Goal: Check status

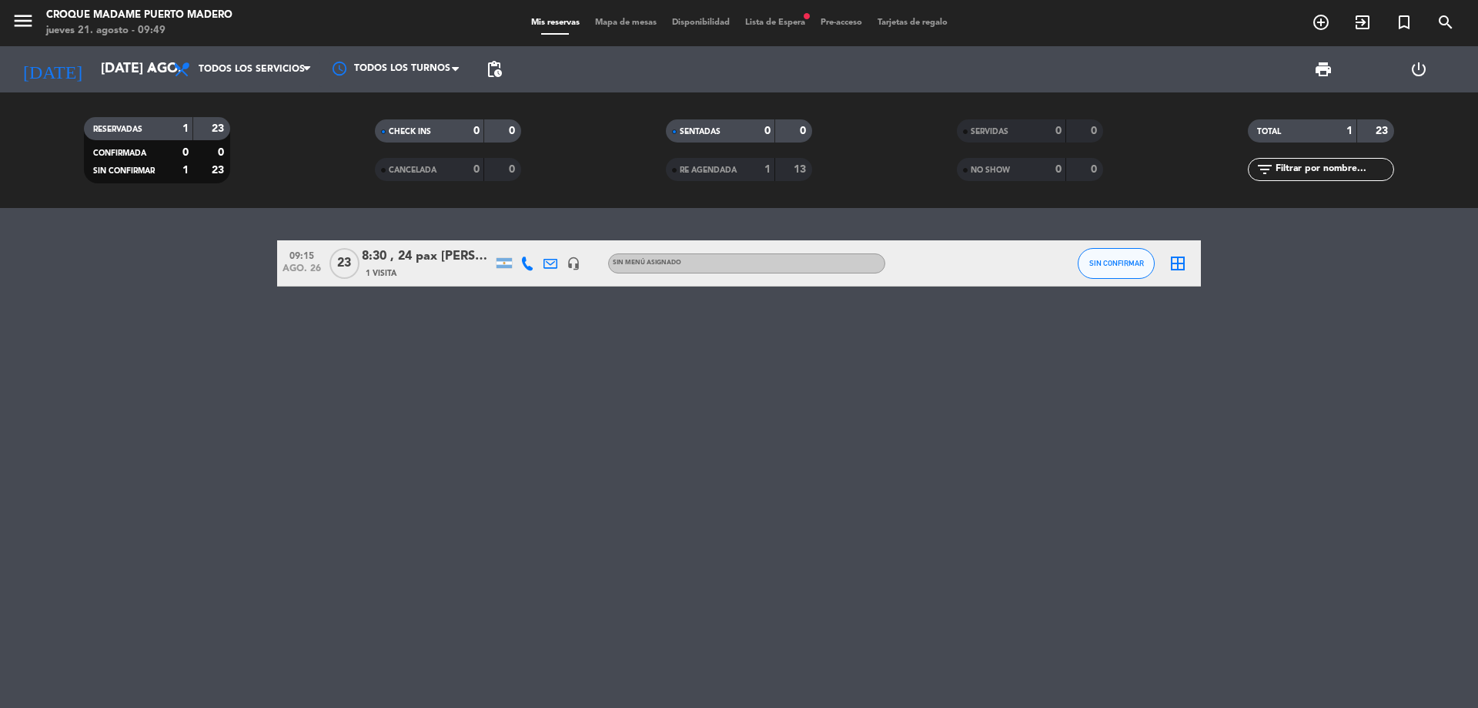
click at [105, 147] on div "CONFIRMADA" at bounding box center [123, 153] width 71 height 18
click at [132, 178] on div "SIN CONFIRMAR" at bounding box center [123, 171] width 71 height 18
click at [141, 172] on span "SIN CONFIRMAR" at bounding box center [124, 171] width 62 height 8
click at [159, 164] on div "1" at bounding box center [174, 171] width 31 height 18
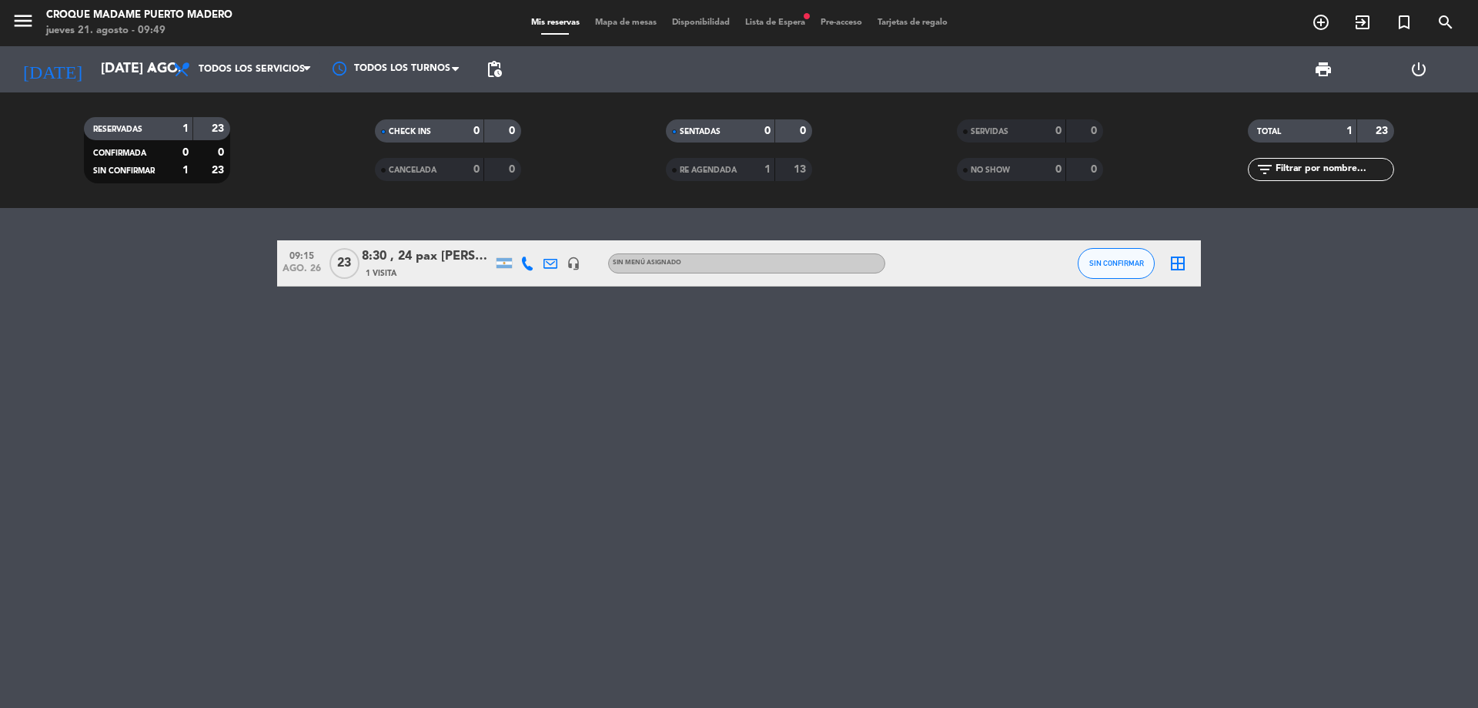
click at [172, 147] on div "0" at bounding box center [174, 153] width 31 height 18
click at [172, 158] on div "0" at bounding box center [174, 153] width 31 height 18
click at [96, 67] on input "[DATE] ago." at bounding box center [182, 69] width 179 height 31
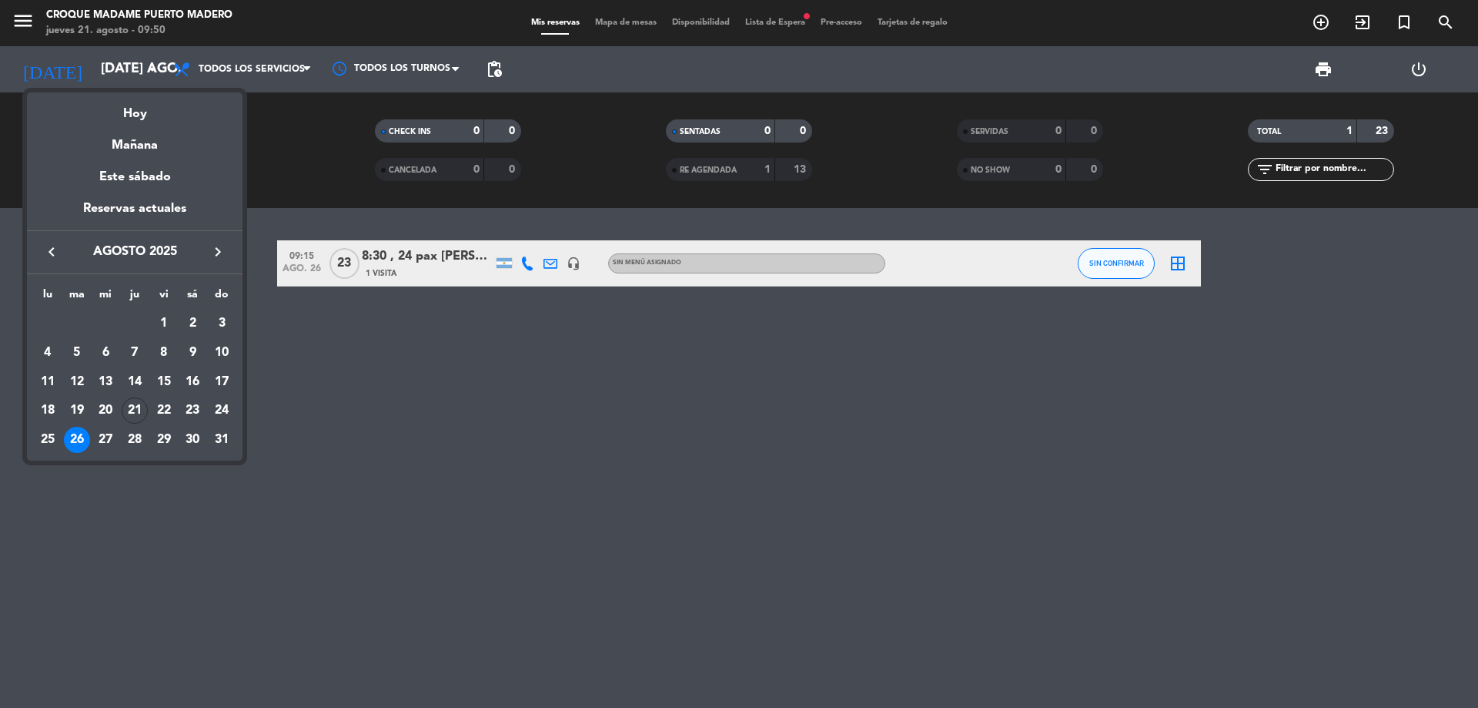
click at [80, 440] on div "26" at bounding box center [77, 440] width 26 height 26
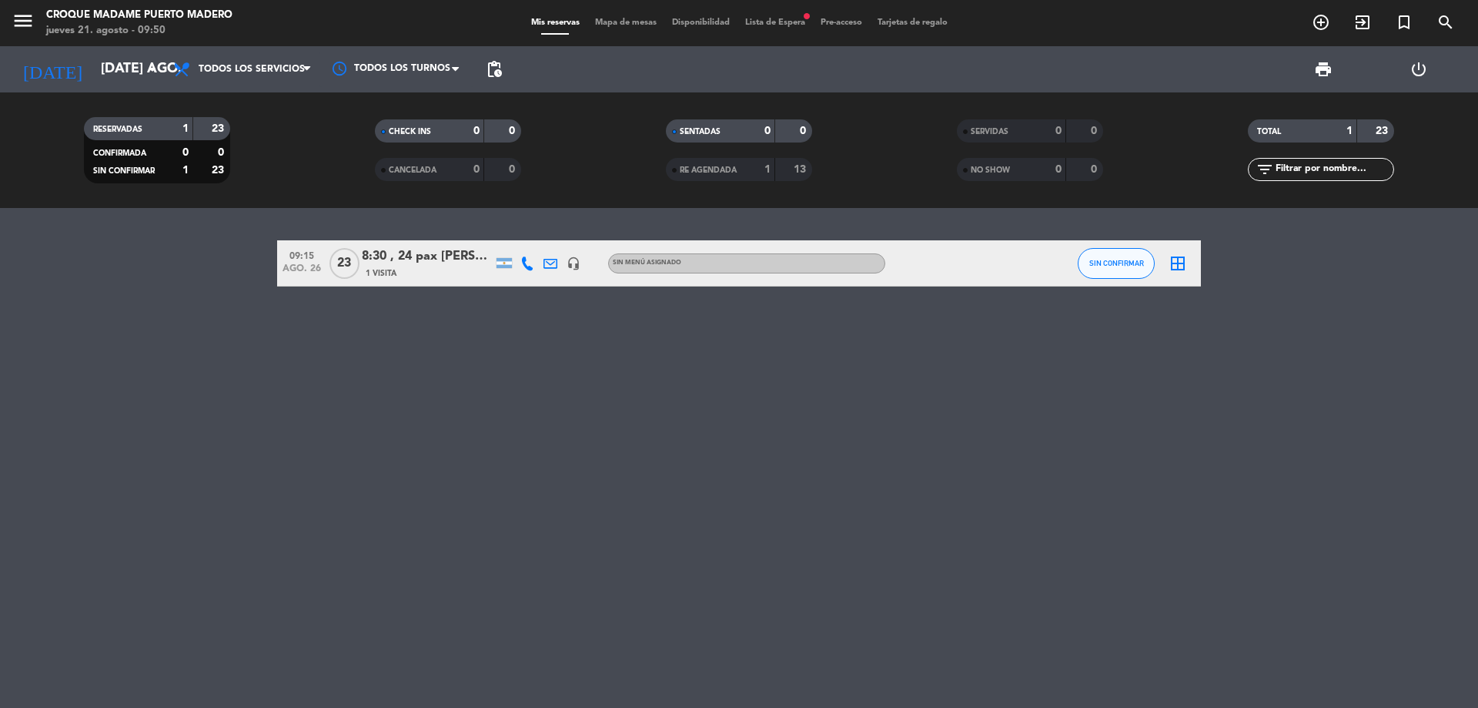
click at [756, 20] on span "Lista de Espera fiber_manual_record" at bounding box center [775, 22] width 75 height 8
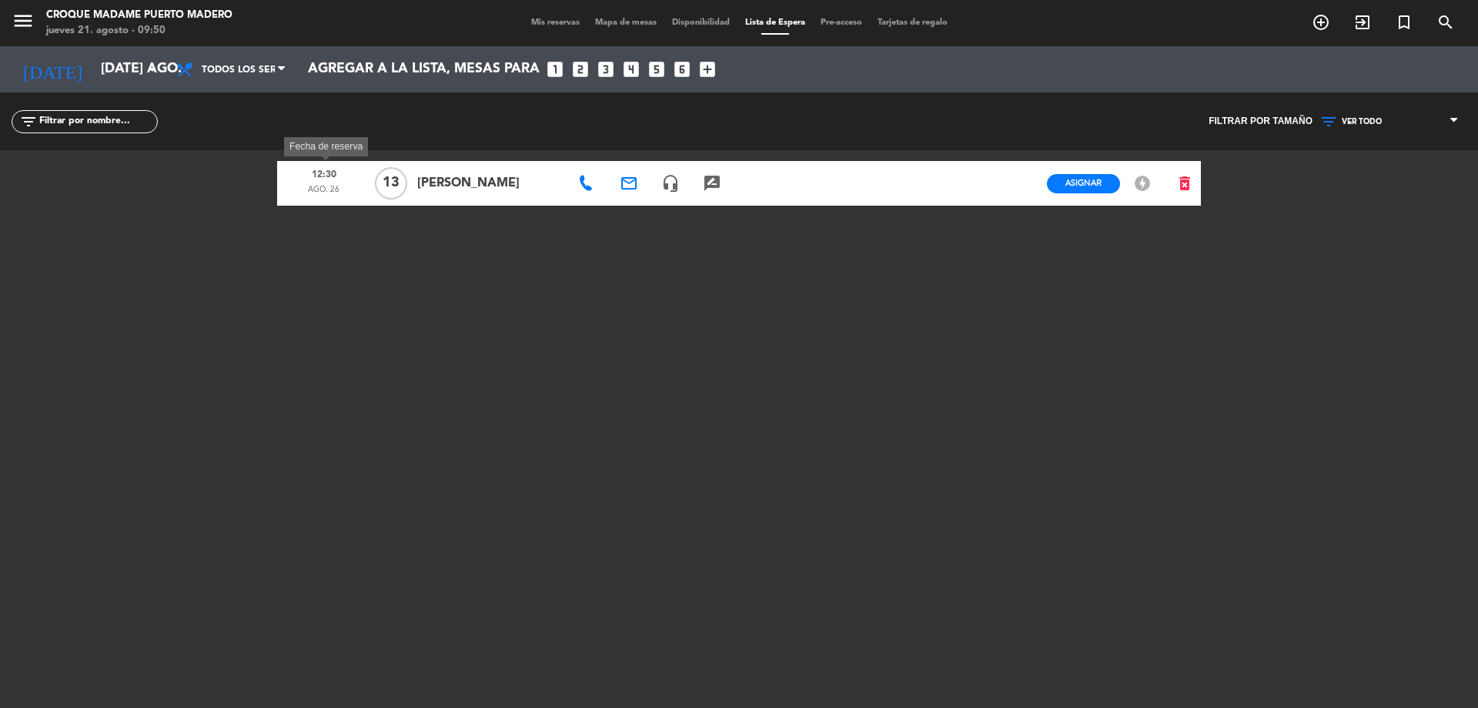
click at [330, 181] on span "12:30" at bounding box center [324, 174] width 82 height 20
